Goal: Information Seeking & Learning: Learn about a topic

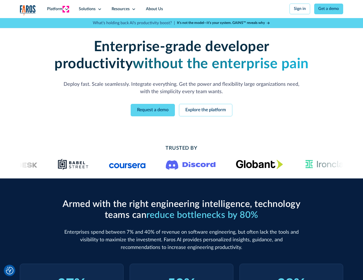
click at [66, 9] on icon at bounding box center [67, 9] width 4 height 4
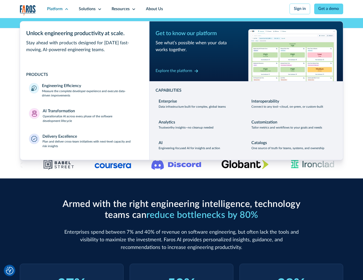
click at [91, 94] on p "Measure the complete developer experience and execute data-driven improvements" at bounding box center [91, 93] width 98 height 9
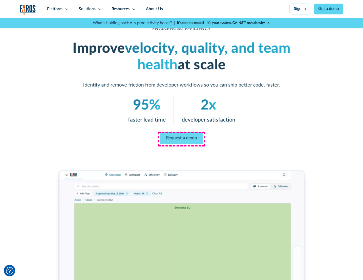
click at [181, 139] on link "Request a demo" at bounding box center [182, 138] width 44 height 12
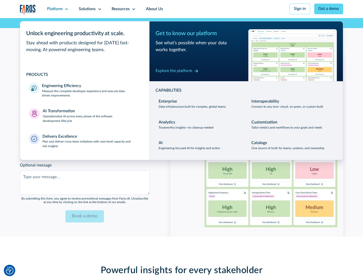
scroll to position [1108, 0]
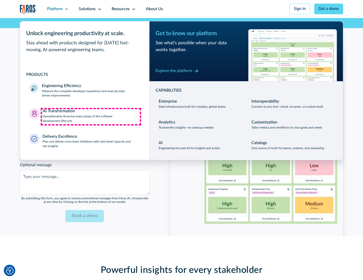
click at [91, 117] on p "Operationalize AI across every phase of the software development lifecycle" at bounding box center [92, 118] width 98 height 9
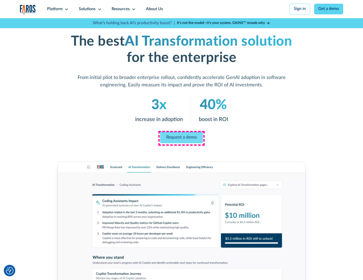
click at [181, 138] on link "Request a demo" at bounding box center [181, 137] width 43 height 12
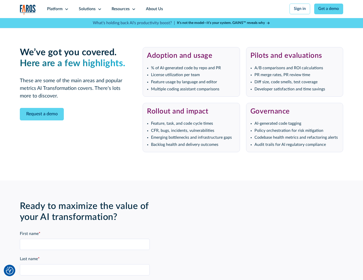
click at [57, 9] on div "Platform" at bounding box center [55, 9] width 16 height 6
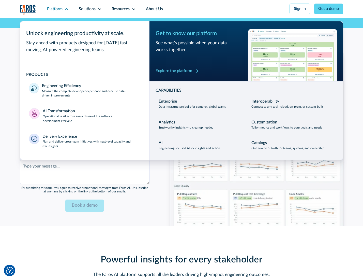
scroll to position [1231, 0]
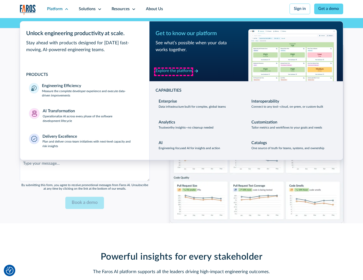
click at [174, 72] on div "Explore the platform" at bounding box center [174, 71] width 37 height 6
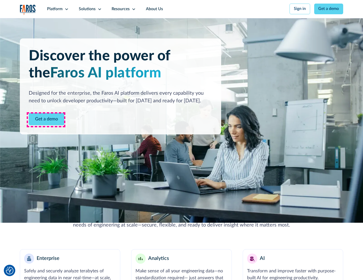
click at [46, 120] on link "Get a demo" at bounding box center [47, 119] width 36 height 12
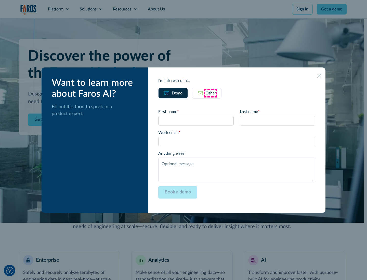
click at [210, 93] on div "Other" at bounding box center [210, 93] width 11 height 6
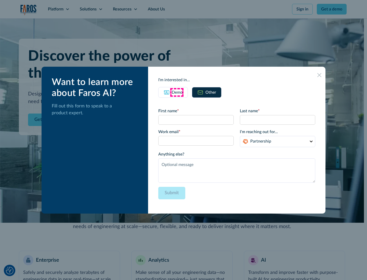
click at [176, 92] on div "Demo" at bounding box center [177, 92] width 11 height 6
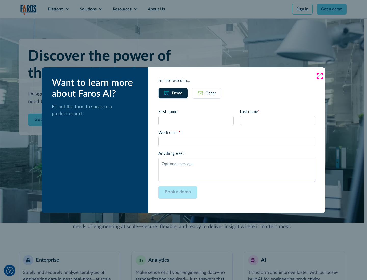
click at [319, 76] on icon at bounding box center [319, 76] width 4 height 4
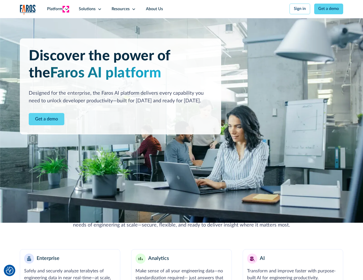
click at [66, 9] on icon at bounding box center [67, 9] width 4 height 4
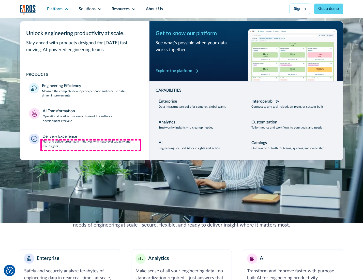
click at [91, 145] on p "Plan and deliver cross-team initiatives with next-level capacity and risk insig…" at bounding box center [92, 143] width 98 height 9
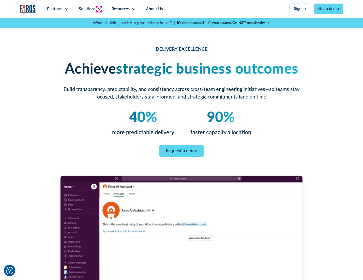
click at [99, 9] on icon at bounding box center [100, 9] width 4 height 4
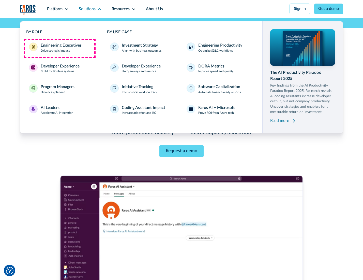
click at [60, 48] on div "Engineering Executives" at bounding box center [61, 46] width 41 height 6
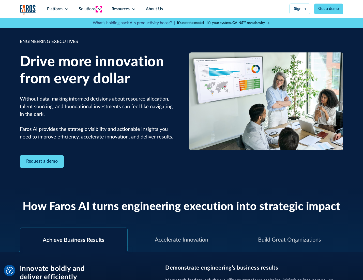
click at [99, 9] on icon at bounding box center [100, 9] width 4 height 4
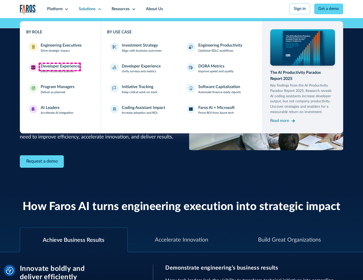
click at [60, 67] on div "Developer Experience" at bounding box center [60, 66] width 39 height 6
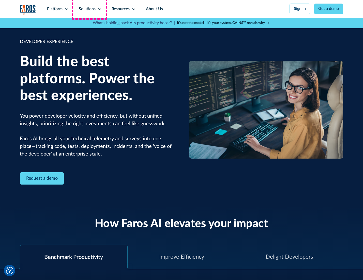
click at [90, 9] on div "Solutions" at bounding box center [87, 9] width 17 height 6
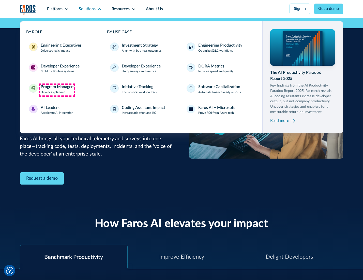
click at [57, 90] on div "Program Managers" at bounding box center [58, 87] width 34 height 6
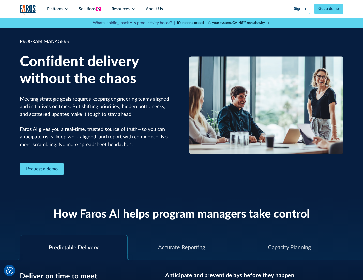
click at [99, 9] on icon at bounding box center [100, 9] width 4 height 4
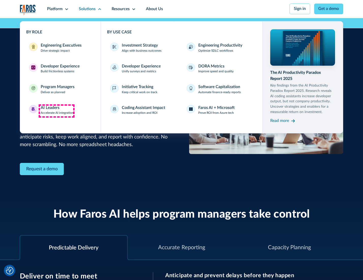
click at [57, 111] on div "AI Leaders" at bounding box center [50, 108] width 19 height 6
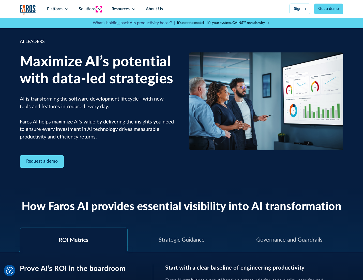
click at [99, 9] on icon at bounding box center [100, 9] width 4 height 4
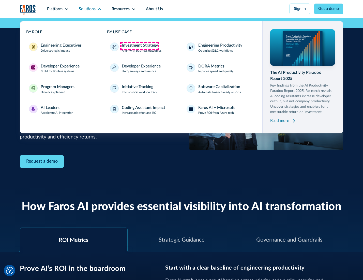
click at [139, 46] on div "Investment Strategy" at bounding box center [140, 46] width 36 height 6
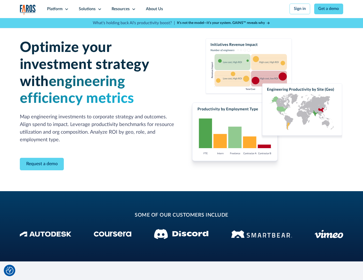
click at [99, 9] on icon at bounding box center [100, 9] width 4 height 4
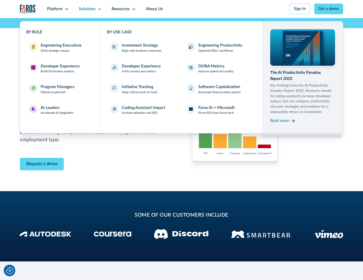
click at [217, 114] on p "Prove ROI from Azure tech" at bounding box center [217, 113] width 36 height 5
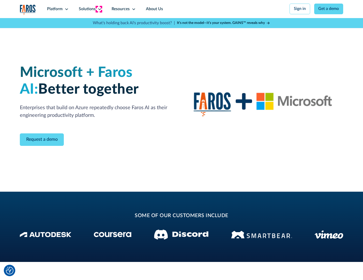
click at [99, 9] on icon at bounding box center [100, 9] width 4 height 4
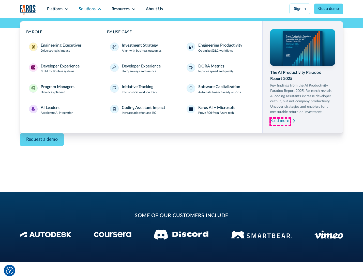
click at [281, 122] on div "Read more" at bounding box center [280, 121] width 19 height 6
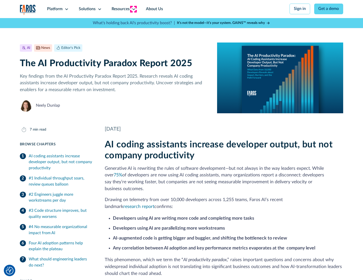
click at [133, 9] on icon at bounding box center [134, 9] width 4 height 4
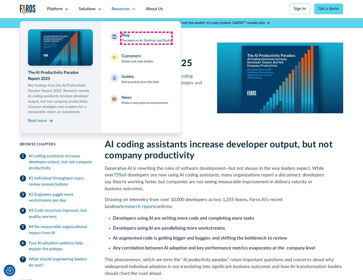
click at [146, 38] on div "Blog The latest on AI, DevProd, and DevEx" at bounding box center [147, 37] width 50 height 11
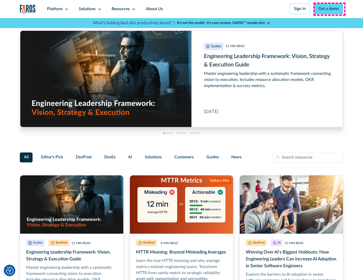
click at [330, 9] on link "Get a demo" at bounding box center [329, 9] width 29 height 11
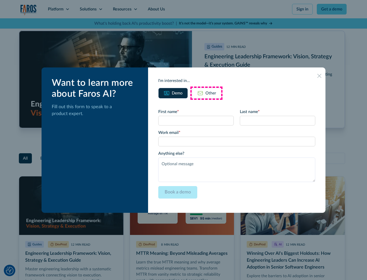
click at [206, 93] on div "Other" at bounding box center [210, 93] width 11 height 6
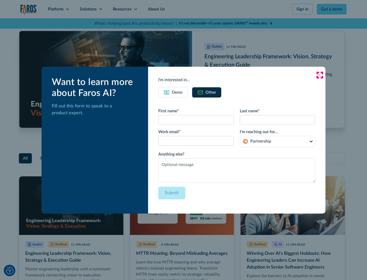
click at [319, 75] on icon at bounding box center [319, 75] width 4 height 4
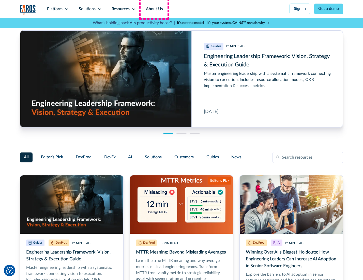
click at [154, 9] on link "About Us" at bounding box center [154, 9] width 27 height 18
